Goal: Information Seeking & Learning: Learn about a topic

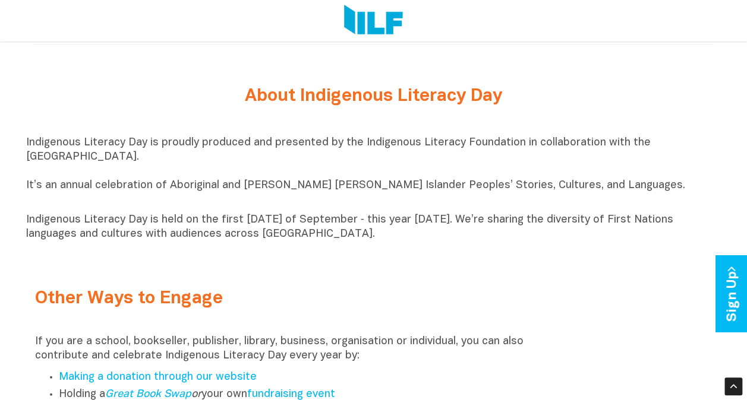
scroll to position [1382, 0]
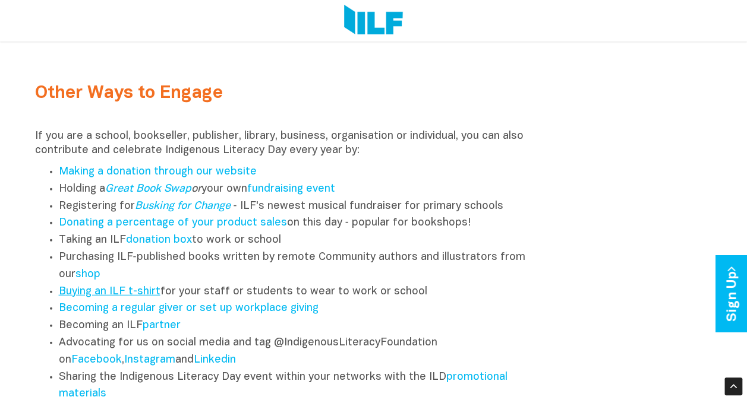
click at [140, 297] on link "Buying an ILF t-shirt" at bounding box center [110, 292] width 102 height 10
click at [175, 194] on link "Great Book Swap" at bounding box center [148, 189] width 86 height 10
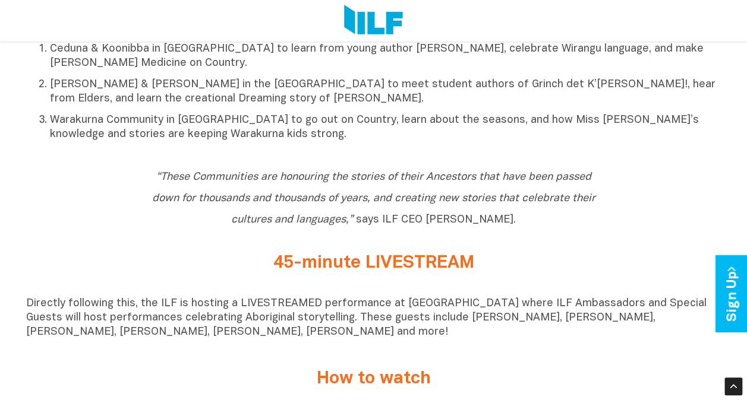
scroll to position [0, 0]
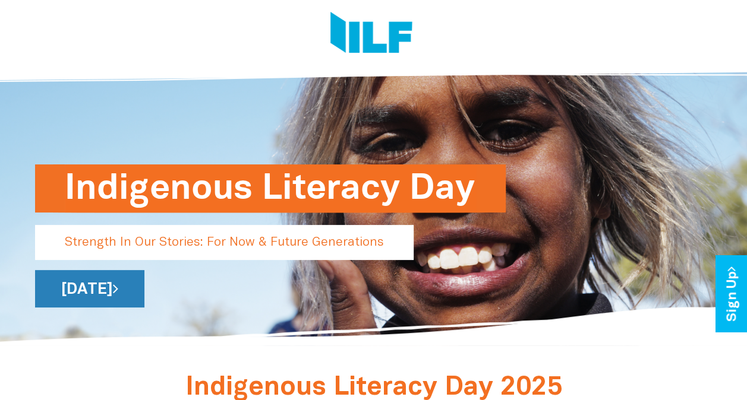
click at [144, 296] on link "[DATE]" at bounding box center [89, 288] width 109 height 37
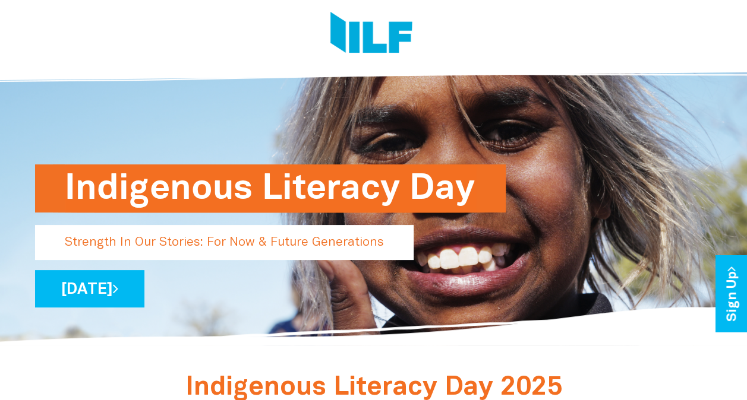
click at [362, 43] on img at bounding box center [371, 34] width 82 height 45
